Goal: Task Accomplishment & Management: Complete application form

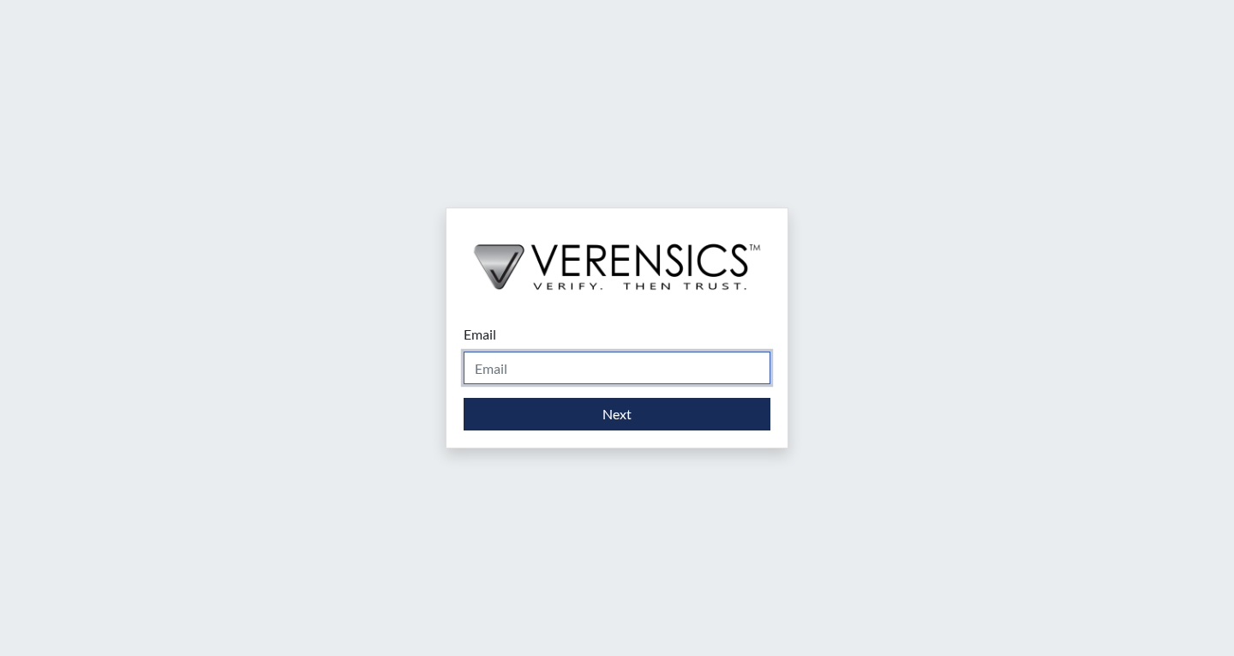
click at [609, 370] on input "Email" at bounding box center [617, 367] width 307 height 33
type input "[PERSON_NAME][EMAIL_ADDRESS][PERSON_NAME][DOMAIN_NAME]"
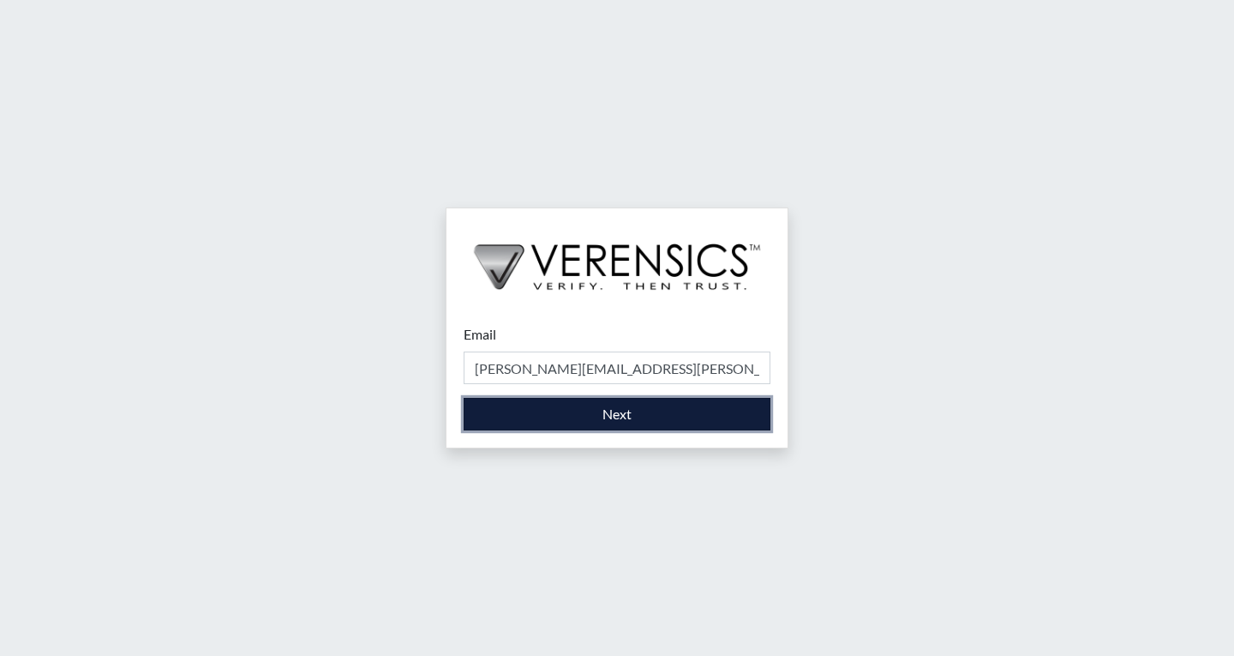
click at [617, 414] on button "Next" at bounding box center [617, 414] width 307 height 33
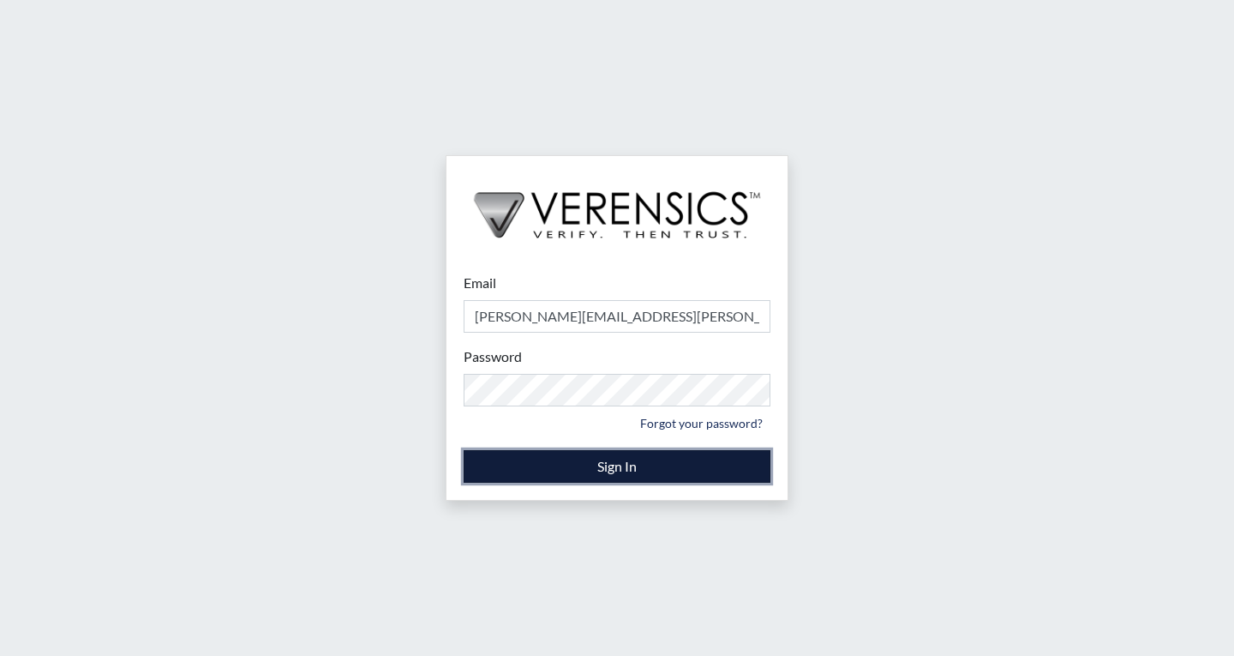
click at [646, 455] on button "Sign In" at bounding box center [617, 466] width 307 height 33
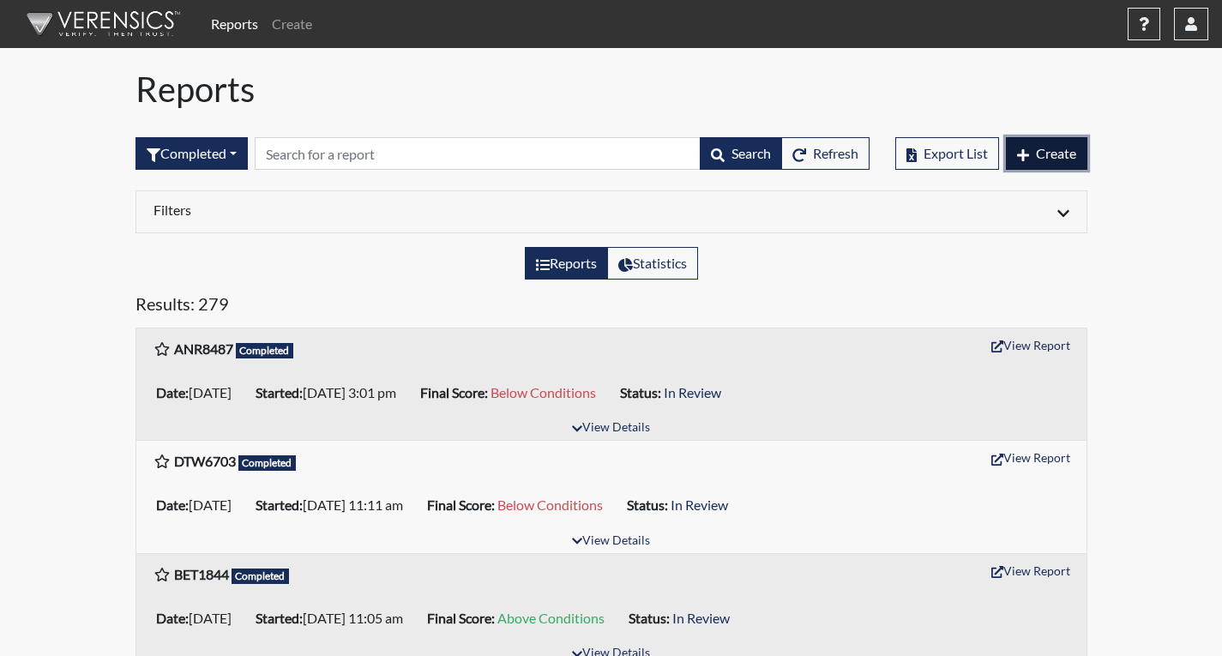
click at [1056, 142] on button "Create" at bounding box center [1046, 153] width 81 height 33
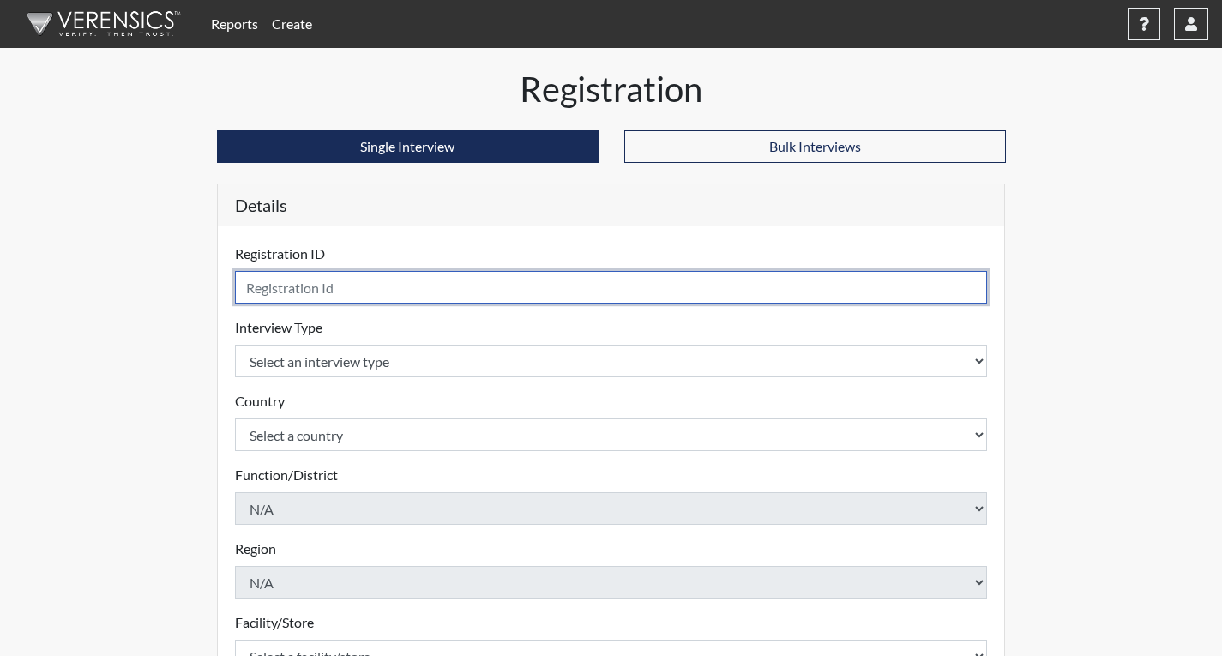
click at [305, 291] on input "text" at bounding box center [611, 287] width 753 height 33
type input "JXW0822"
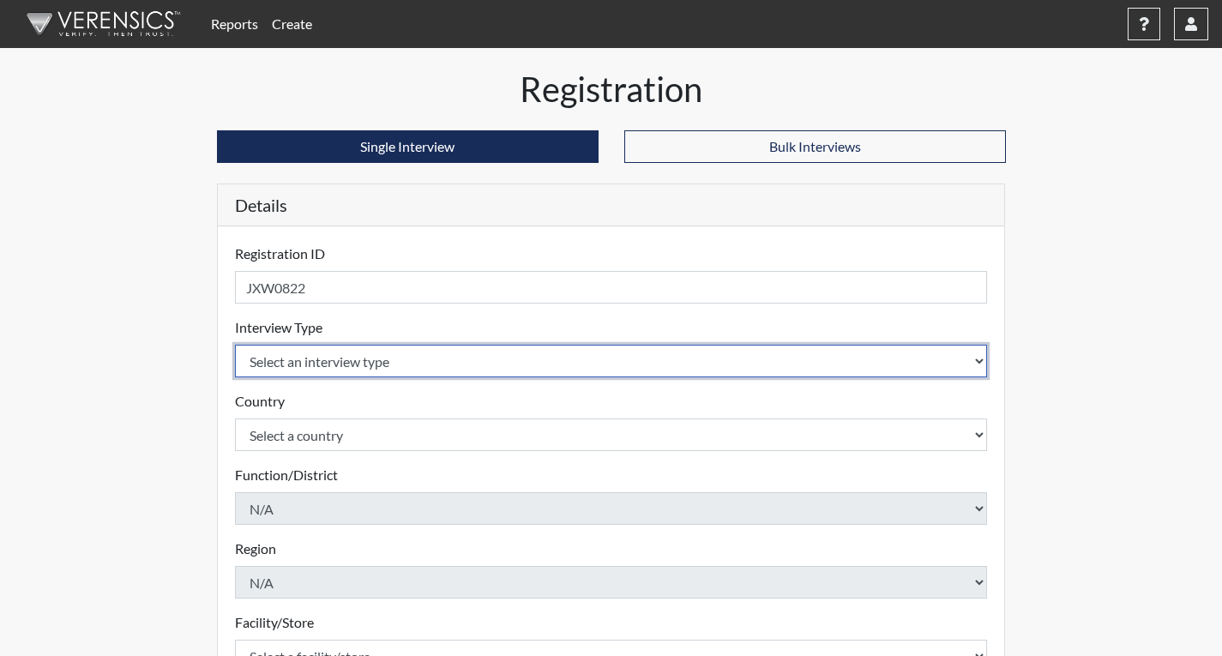
click at [351, 354] on select "Select an interview type Corrections Pre-Employment" at bounding box center [611, 361] width 753 height 33
select select "ff733e93-e1bf-11ea-9c9f-0eff0cf7eb8f"
click at [235, 345] on select "Select an interview type Corrections Pre-Employment" at bounding box center [611, 361] width 753 height 33
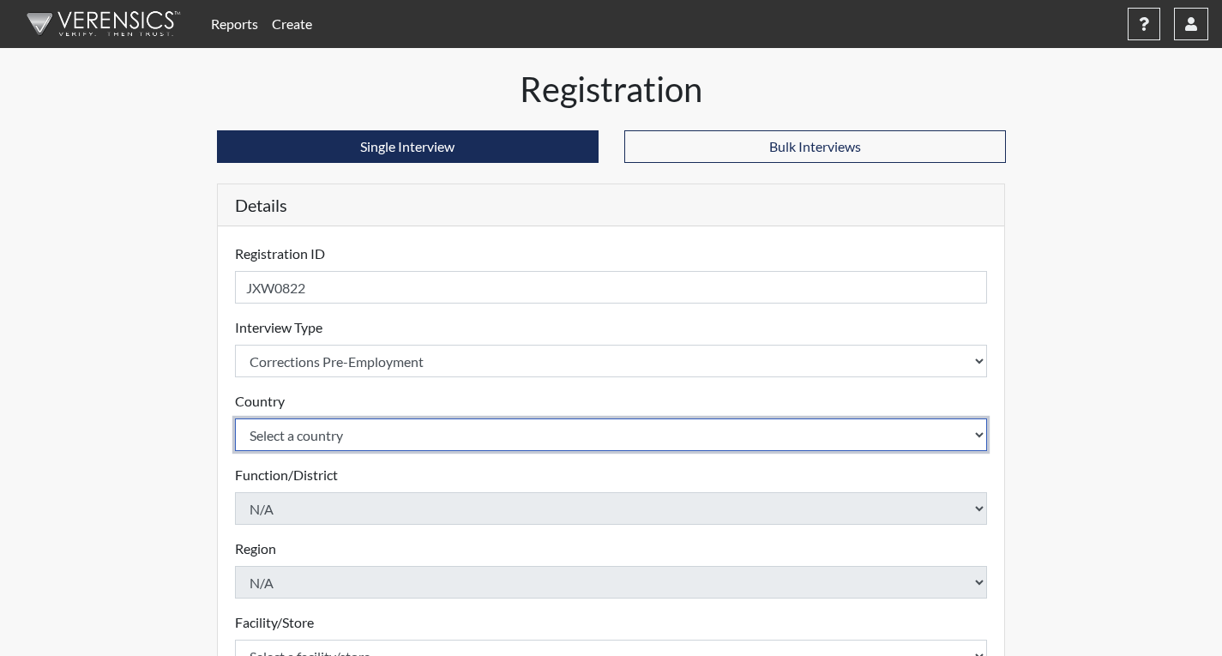
click at [378, 439] on select "Select a country [GEOGRAPHIC_DATA] [GEOGRAPHIC_DATA]" at bounding box center [611, 434] width 753 height 33
select select "united-states-of-[GEOGRAPHIC_DATA]"
click at [235, 418] on select "Select a country [GEOGRAPHIC_DATA] [GEOGRAPHIC_DATA]" at bounding box center [611, 434] width 753 height 33
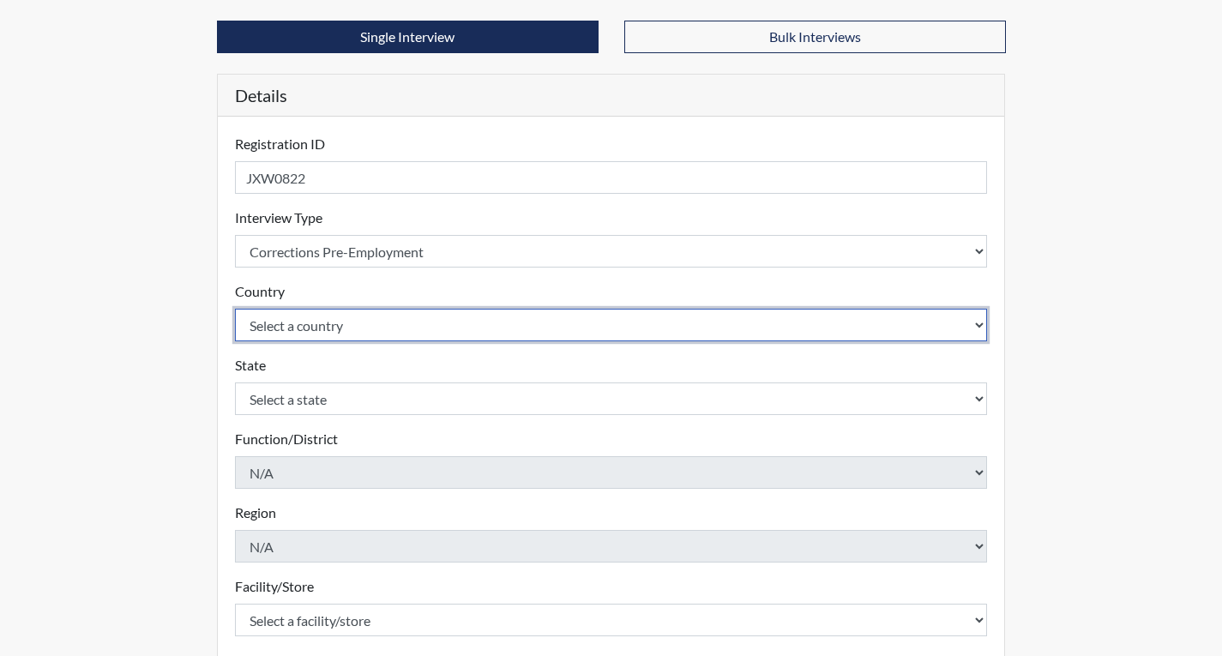
scroll to position [257, 0]
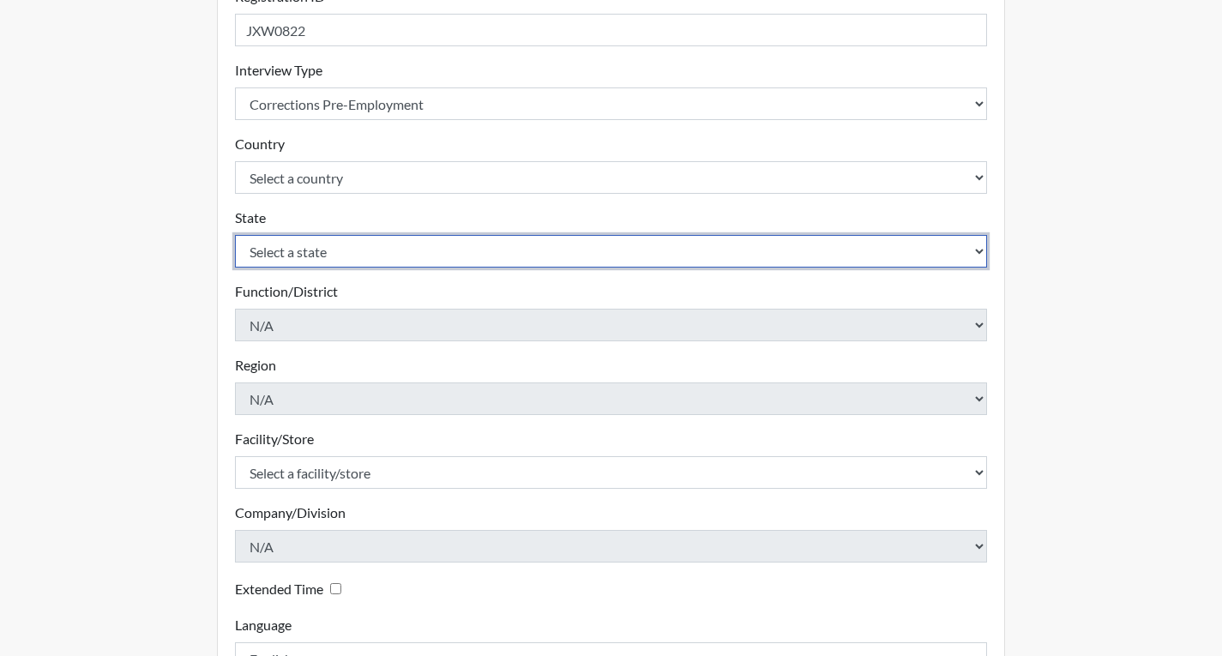
click at [330, 245] on select "Select a state [US_STATE] [US_STATE] [US_STATE] [US_STATE] [US_STATE] [US_STATE…" at bounding box center [611, 251] width 753 height 33
select select "GA"
click at [235, 235] on select "Select a state [US_STATE] [US_STATE] [US_STATE] [US_STATE] [US_STATE] [US_STATE…" at bounding box center [611, 251] width 753 height 33
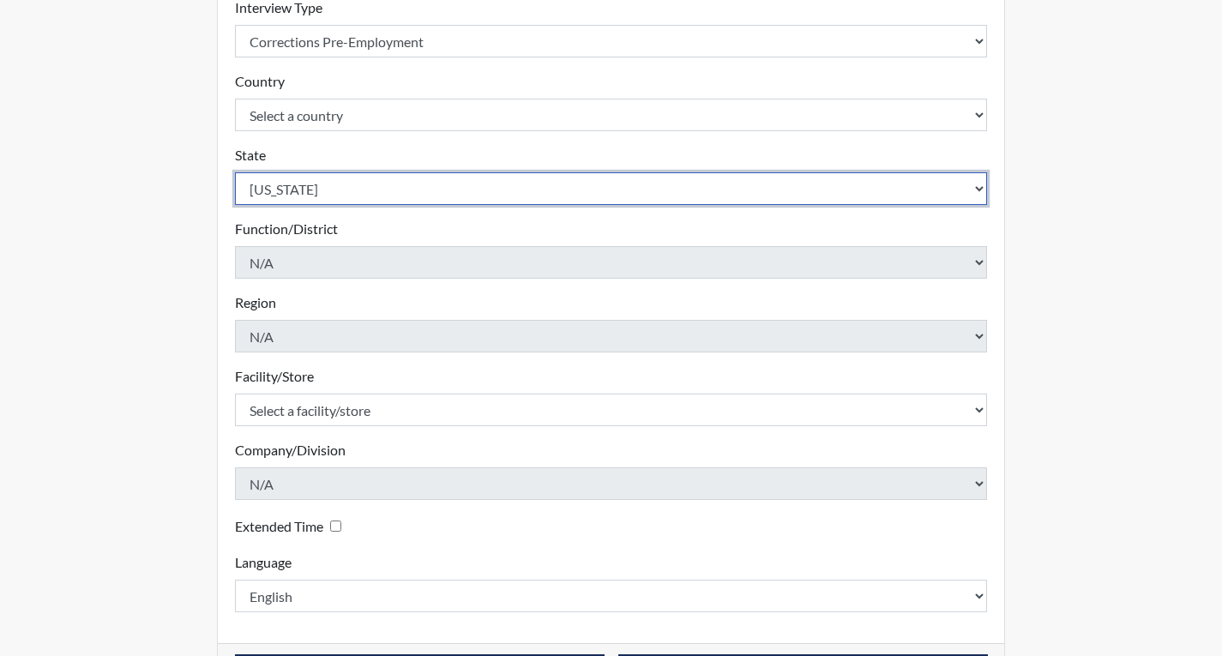
scroll to position [382, 0]
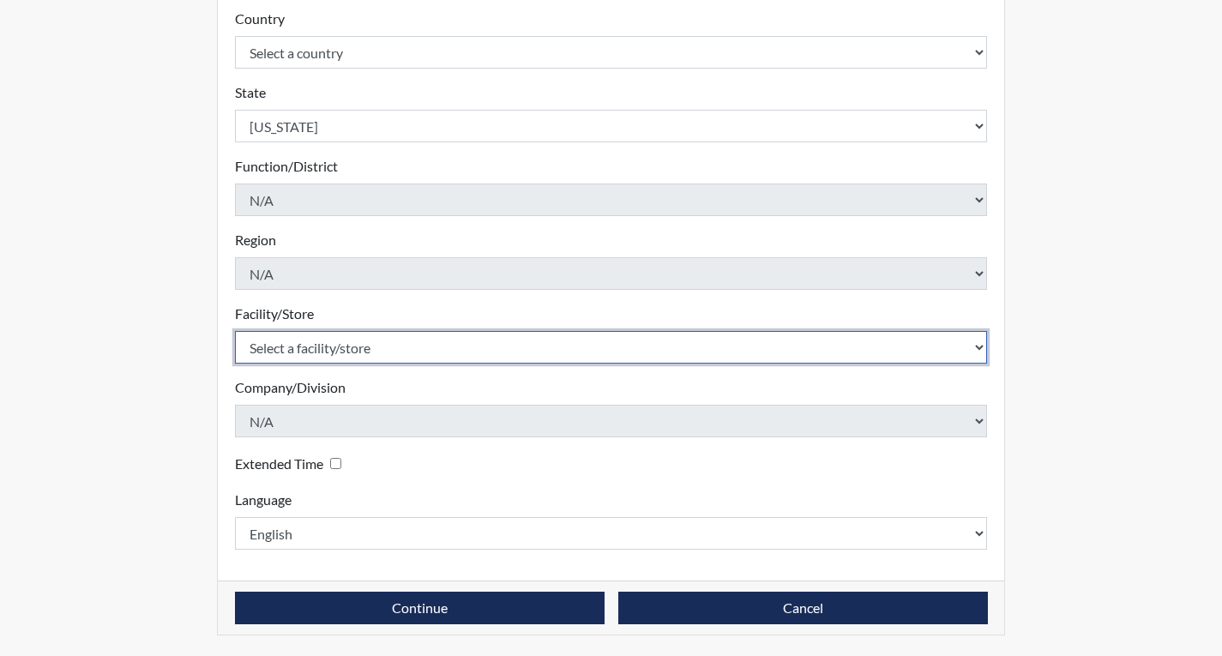
click at [367, 347] on select "Select a facility/store [PERSON_NAME]" at bounding box center [611, 347] width 753 height 33
select select "022d70d9-6788-4b21-95d9-d3ba1afe1ec8"
click at [235, 331] on select "Select a facility/store [PERSON_NAME]" at bounding box center [611, 347] width 753 height 33
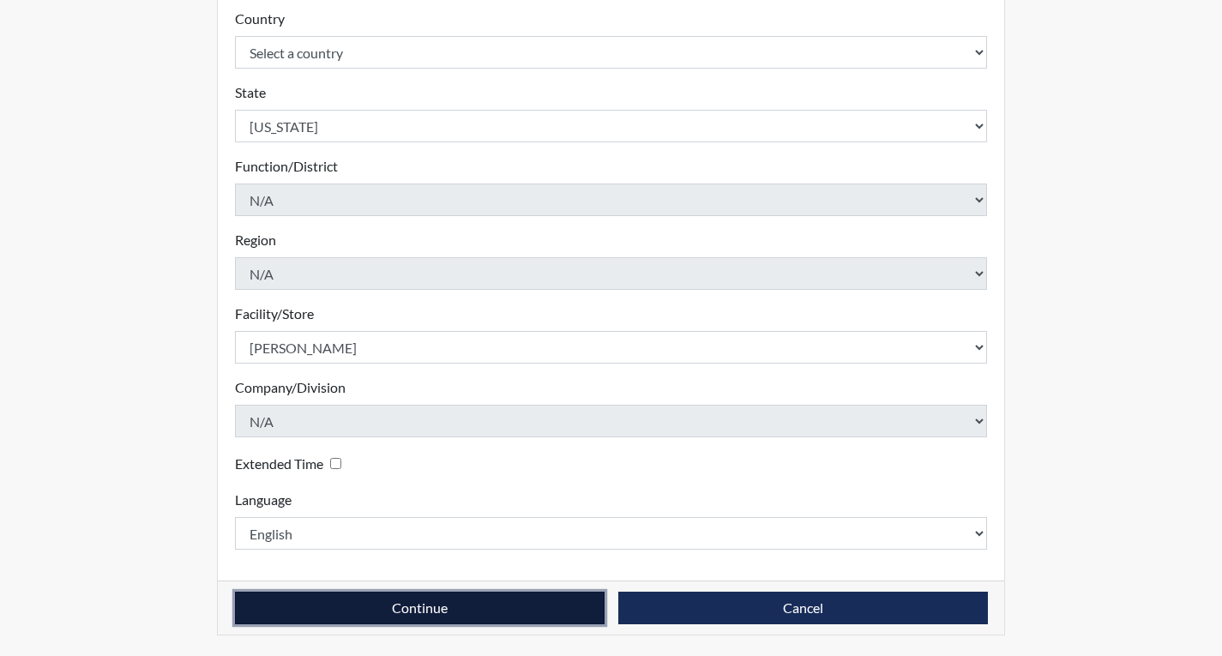
click at [410, 605] on button "Continue" at bounding box center [419, 607] width 369 height 33
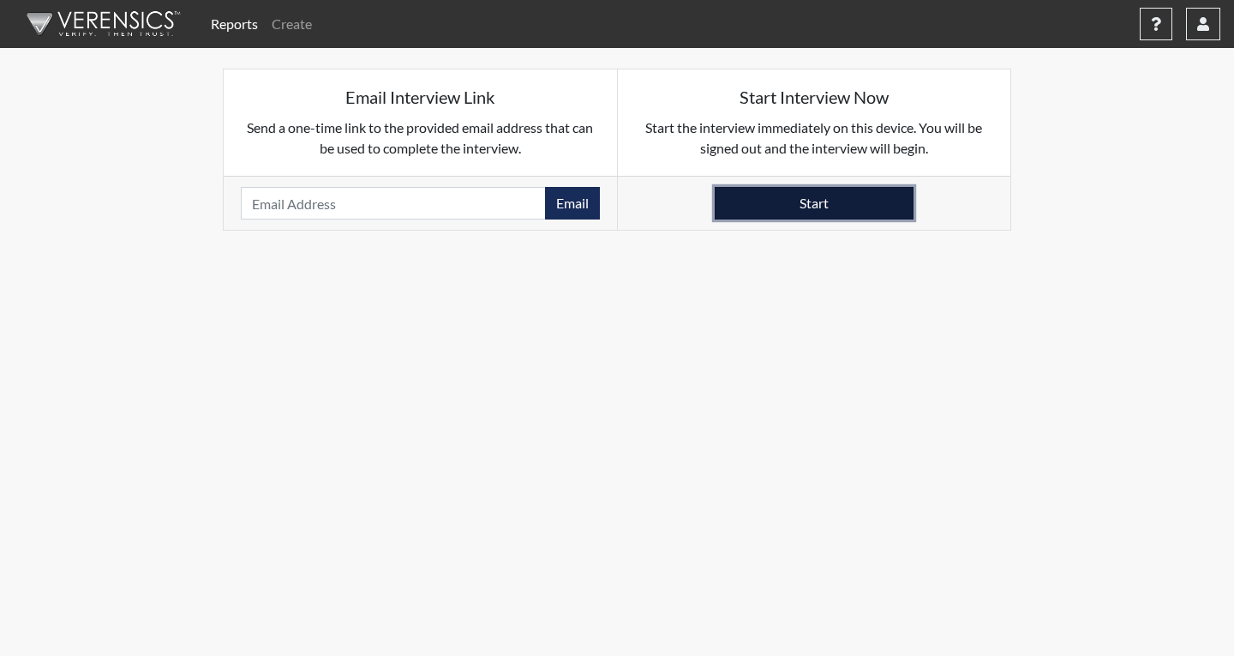
click at [749, 200] on button "Start" at bounding box center [814, 203] width 199 height 33
